Goal: Task Accomplishment & Management: Manage account settings

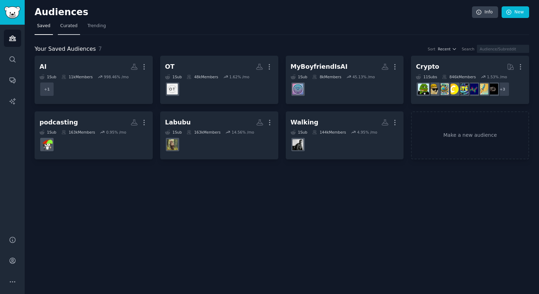
click at [66, 27] on span "Curated" at bounding box center [68, 26] width 17 height 6
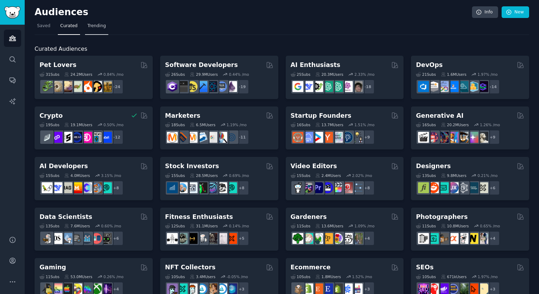
click at [95, 25] on span "Trending" at bounding box center [97, 26] width 18 height 6
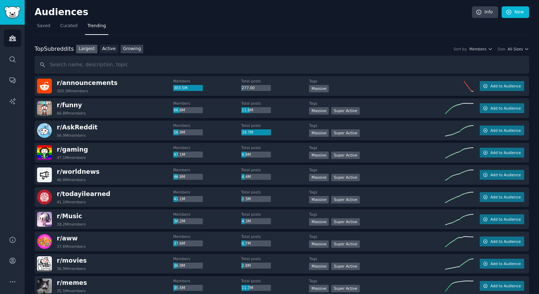
click at [126, 50] on link "Growing" at bounding box center [132, 49] width 23 height 9
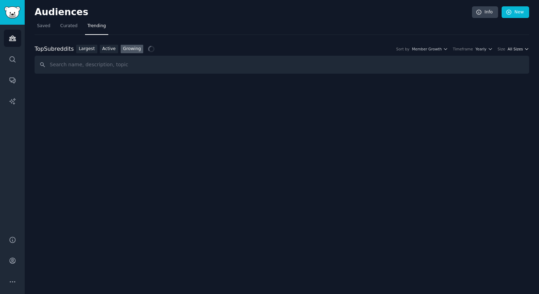
click at [522, 47] on span "All Sizes" at bounding box center [515, 49] width 15 height 5
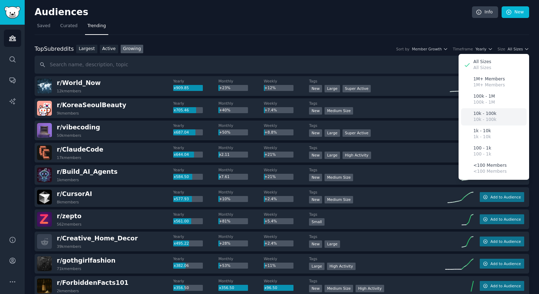
click at [491, 120] on p "10k - 100k" at bounding box center [485, 120] width 23 height 6
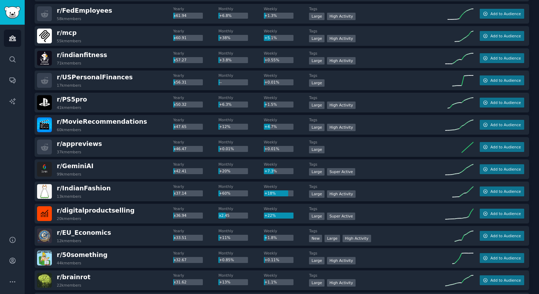
scroll to position [588, 0]
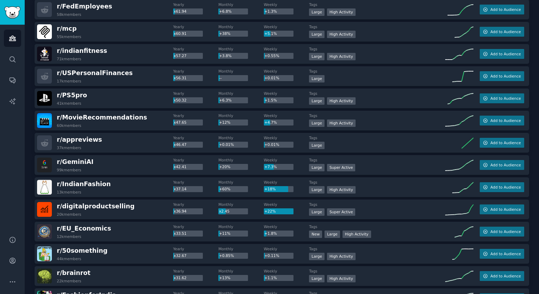
click at [130, 77] on div "r/ USPersonalFinances 17k members" at bounding box center [105, 76] width 136 height 15
click at [492, 71] on button "Add to Audience" at bounding box center [502, 76] width 44 height 10
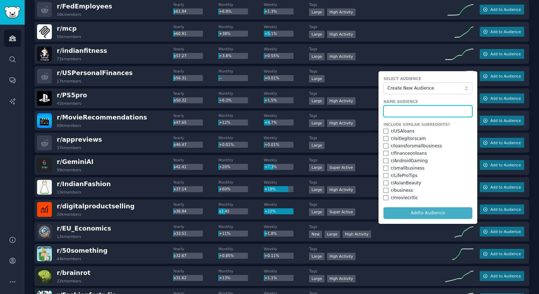
click at [398, 113] on input "text" at bounding box center [428, 112] width 89 height 12
type input "Personal Finance"
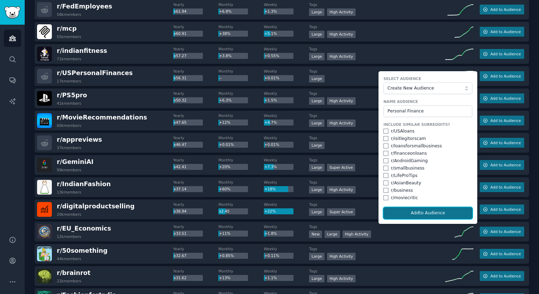
click at [442, 213] on button "Add to Audience" at bounding box center [428, 214] width 89 height 12
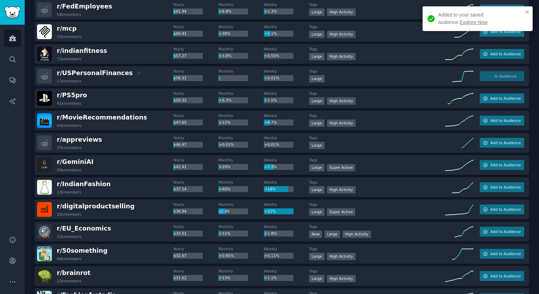
click at [460, 23] on link "Explore Now" at bounding box center [474, 22] width 28 height 6
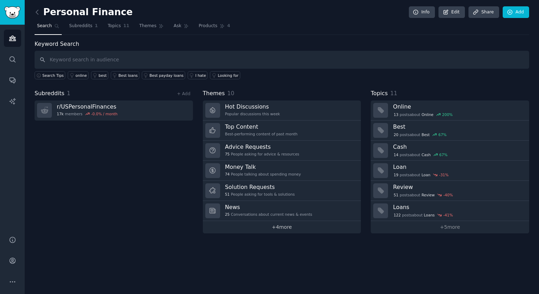
click at [289, 227] on link "+ 4 more" at bounding box center [282, 227] width 159 height 12
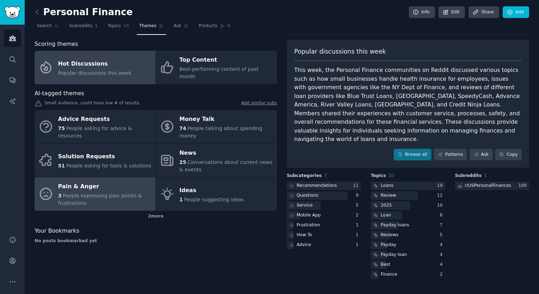
click at [132, 192] on div "3 People expressing pain points & frustrations" at bounding box center [105, 199] width 94 height 15
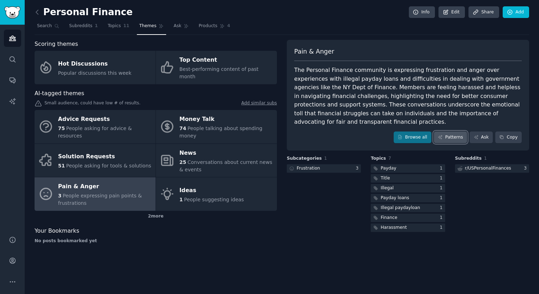
click at [459, 132] on link "Patterns" at bounding box center [450, 138] width 33 height 12
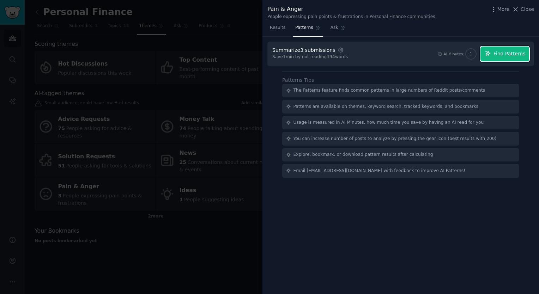
click at [514, 56] on span "Find Patterns" at bounding box center [510, 53] width 32 height 7
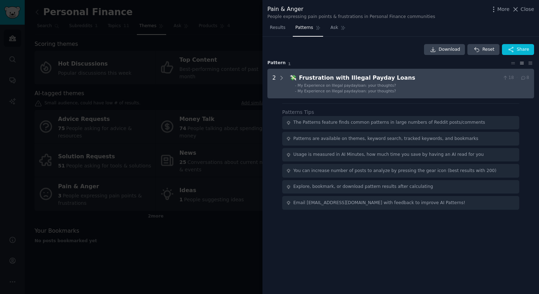
click at [401, 79] on div "Frustration with Illegal Payday Loans" at bounding box center [399, 78] width 201 height 9
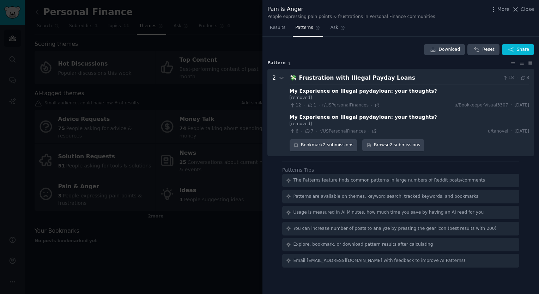
click at [405, 95] on div "My Experience on Illegal paydayloan: your thoughts?" at bounding box center [364, 91] width 148 height 7
click at [428, 101] on div "[removed] 12 · 1 · r/USPersonalFinances · u/BookkeeperVisual3307 · Sun 11/3/2024" at bounding box center [410, 102] width 240 height 14
click at [397, 150] on link "Browse 2 submissions" at bounding box center [394, 145] width 62 height 12
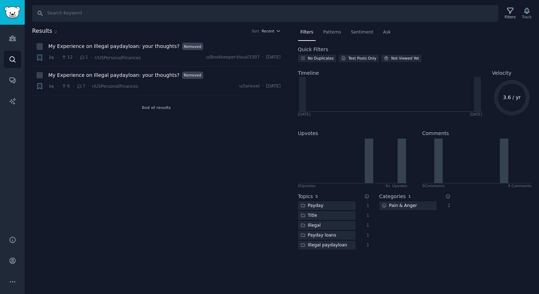
click at [95, 161] on div "Results 2 Sort Recent + My Experience on Illegal paydayloan: your thoughts? Rem…" at bounding box center [161, 143] width 259 height 232
click at [13, 14] on img "Sidebar" at bounding box center [12, 12] width 16 height 12
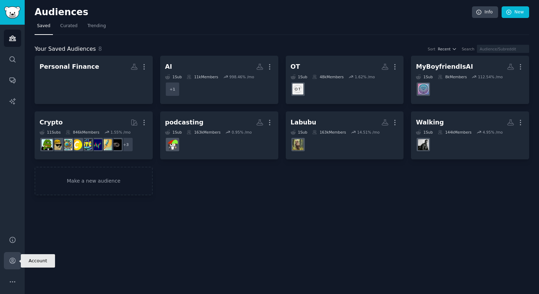
click at [11, 262] on icon "Sidebar" at bounding box center [12, 260] width 7 height 7
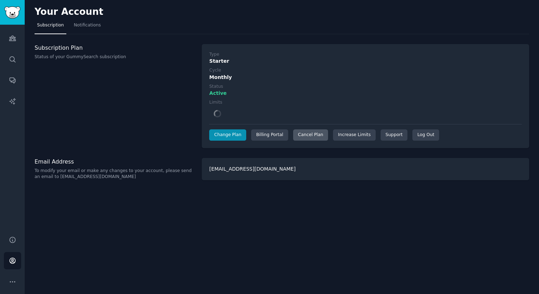
click at [309, 134] on div "Cancel Plan" at bounding box center [310, 135] width 35 height 11
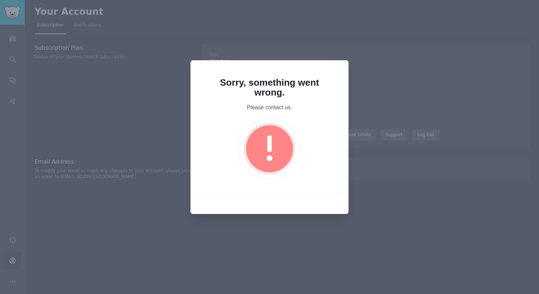
click at [367, 61] on div at bounding box center [269, 147] width 539 height 294
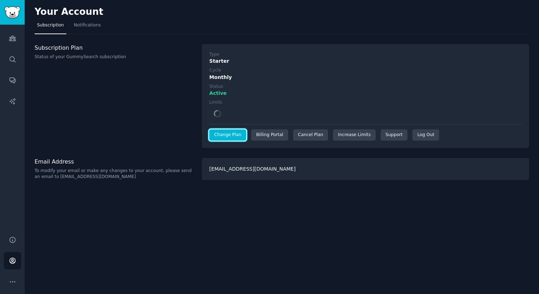
click at [229, 135] on link "Change Plan" at bounding box center [227, 135] width 37 height 11
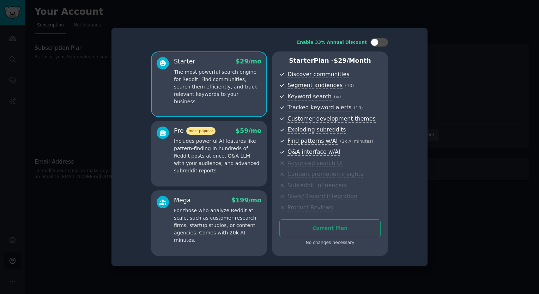
click at [437, 76] on div at bounding box center [269, 147] width 539 height 294
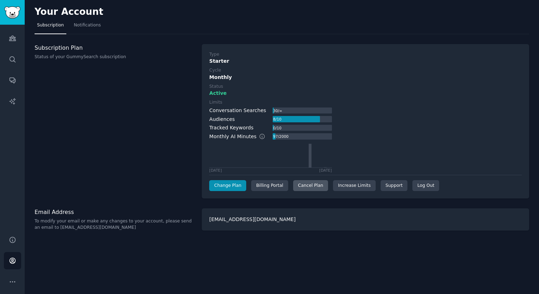
click at [305, 187] on div "Cancel Plan" at bounding box center [310, 185] width 35 height 11
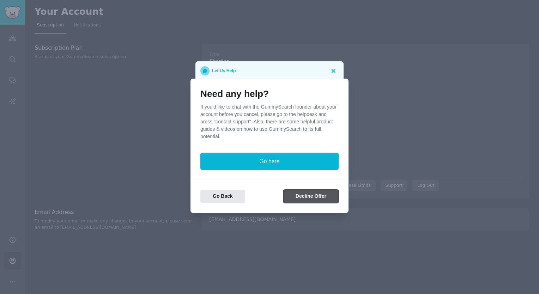
click at [298, 193] on button "Decline Offer" at bounding box center [310, 197] width 55 height 14
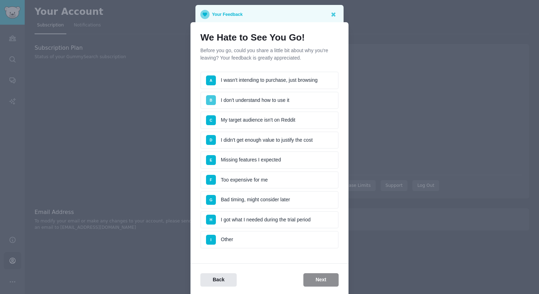
click at [211, 98] on span "B" at bounding box center [211, 100] width 3 height 4
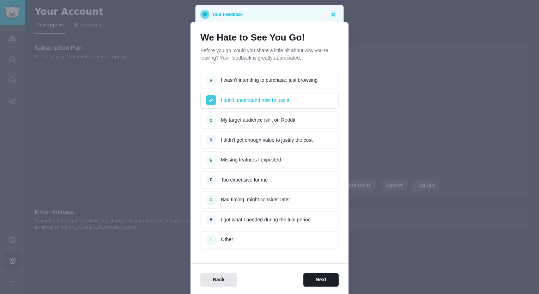
click at [210, 83] on span "A" at bounding box center [211, 81] width 10 height 10
click at [207, 180] on span "F" at bounding box center [211, 180] width 10 height 10
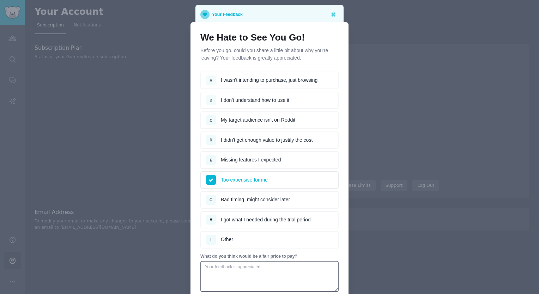
click at [213, 76] on span "A" at bounding box center [211, 81] width 10 height 10
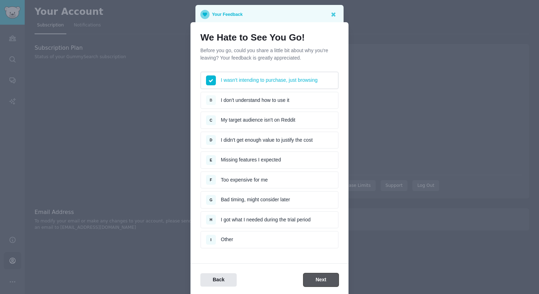
click at [321, 274] on button "Next" at bounding box center [321, 281] width 35 height 14
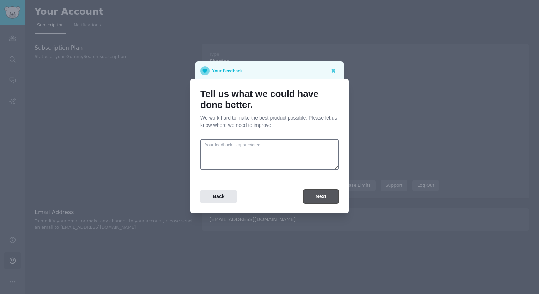
click at [305, 199] on button "Next" at bounding box center [321, 197] width 35 height 14
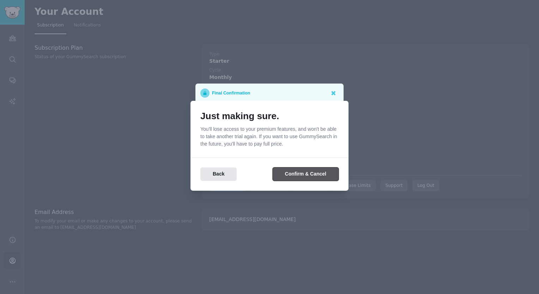
click at [298, 176] on button "Confirm & Cancel" at bounding box center [306, 175] width 66 height 14
